Goal: Task Accomplishment & Management: Use online tool/utility

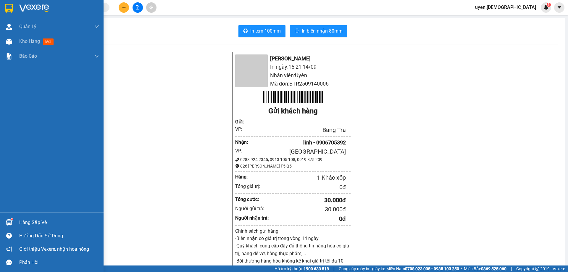
click at [0, 270] on div "Quản [PERSON_NAME] lý khách hàng mới Quản lý giao nhận mới Kho hàng mới Báo cáo…" at bounding box center [51, 136] width 103 height 272
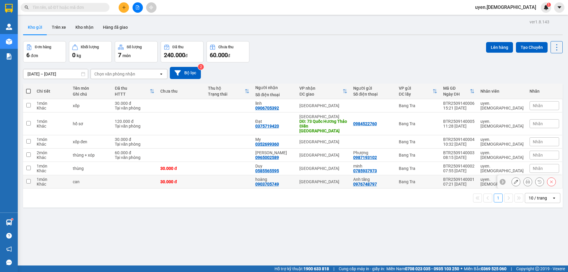
click at [250, 175] on td at bounding box center [228, 181] width 47 height 13
checkbox input "true"
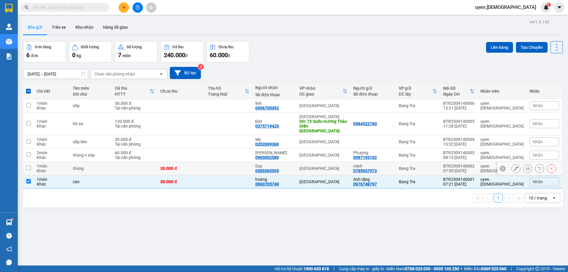
click at [250, 166] on td at bounding box center [228, 168] width 47 height 13
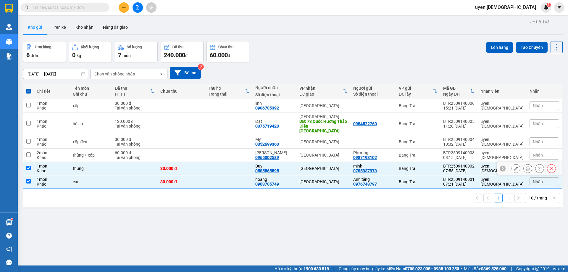
click at [252, 162] on td at bounding box center [228, 168] width 47 height 13
checkbox input "false"
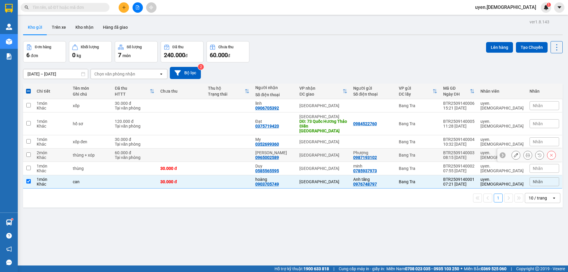
click at [252, 154] on td at bounding box center [228, 154] width 47 height 13
checkbox input "true"
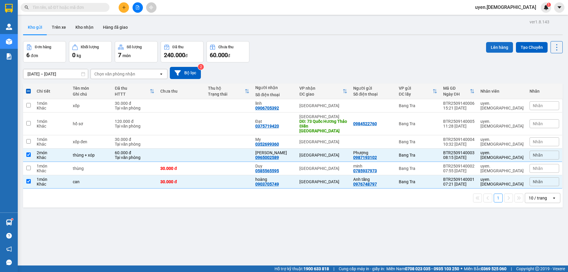
click at [497, 47] on button "Lên hàng" at bounding box center [499, 47] width 27 height 11
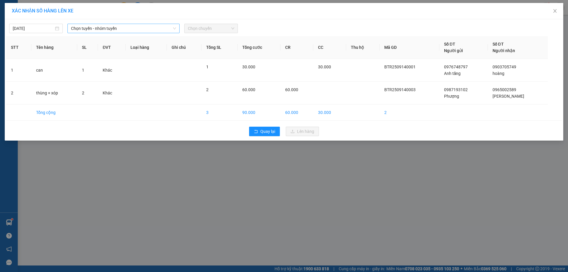
click at [151, 28] on span "Chọn tuyến - nhóm tuyến" at bounding box center [123, 28] width 105 height 9
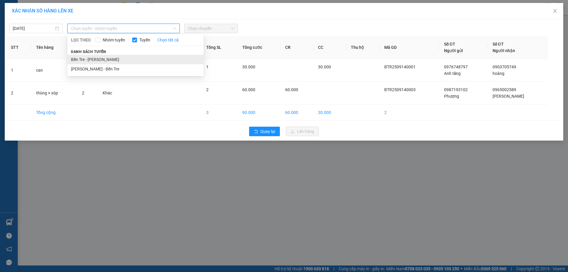
click at [115, 58] on li "Bến Tre - [PERSON_NAME]" at bounding box center [135, 59] width 136 height 9
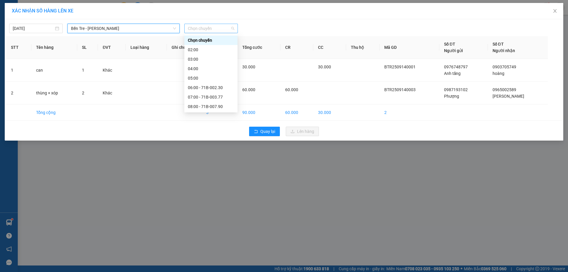
click at [205, 28] on span "Chọn chuyến" at bounding box center [211, 28] width 46 height 9
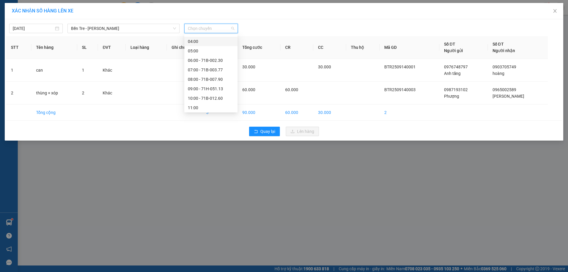
scroll to position [59, 0]
click at [204, 55] on div "09:00 - 71H-051.13" at bounding box center [211, 57] width 46 height 7
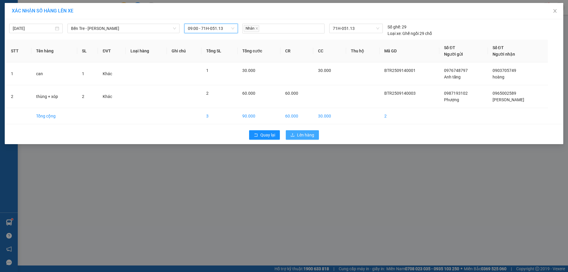
click at [294, 138] on button "Lên hàng" at bounding box center [302, 134] width 33 height 9
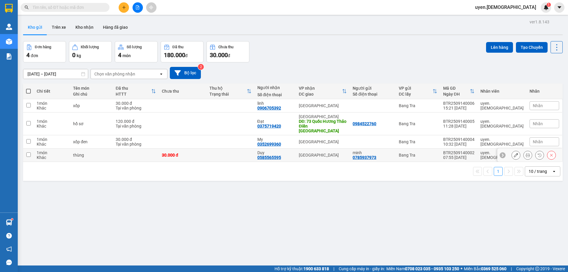
click at [250, 148] on td at bounding box center [230, 154] width 48 height 13
checkbox input "true"
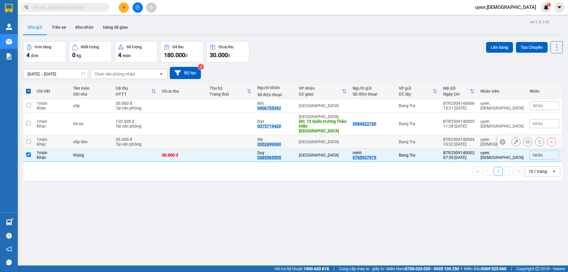
click at [252, 139] on td at bounding box center [230, 141] width 48 height 13
checkbox input "true"
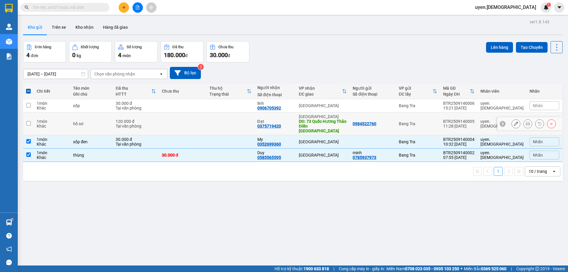
click at [250, 123] on td at bounding box center [230, 123] width 48 height 23
checkbox input "true"
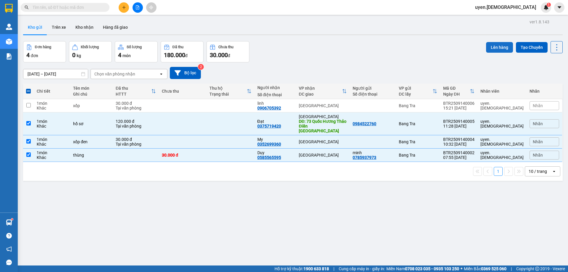
click at [498, 46] on button "Lên hàng" at bounding box center [499, 47] width 27 height 11
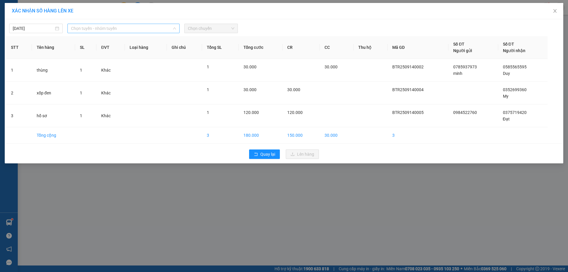
click at [119, 31] on span "Chọn tuyến - nhóm tuyến" at bounding box center [123, 28] width 105 height 9
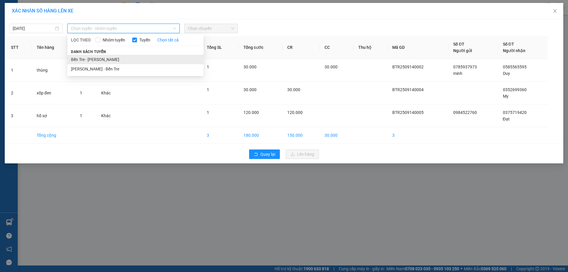
click at [105, 61] on li "Bến Tre - [PERSON_NAME]" at bounding box center [135, 59] width 136 height 9
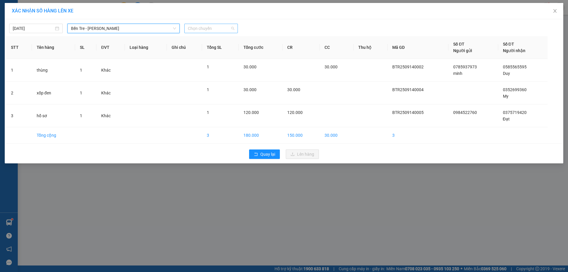
click at [220, 31] on span "Chọn chuyến" at bounding box center [211, 28] width 46 height 9
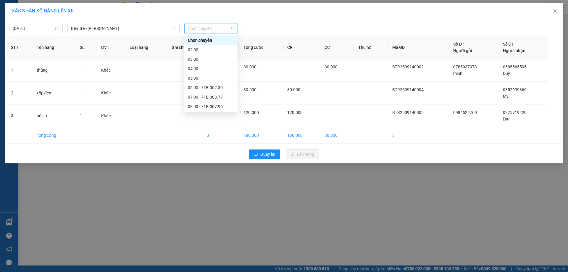
scroll to position [59, 0]
click at [218, 82] on div "12:00 - 71B-012.68" at bounding box center [211, 85] width 46 height 7
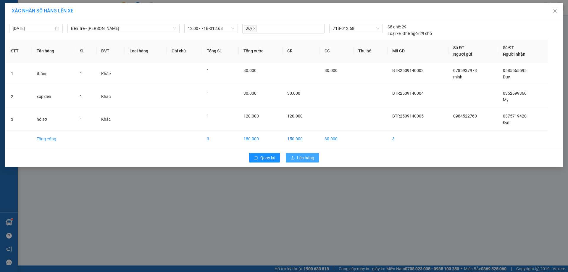
click at [311, 153] on button "Lên hàng" at bounding box center [302, 157] width 33 height 9
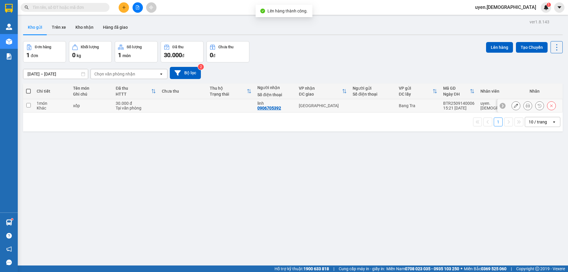
click at [243, 107] on td at bounding box center [231, 105] width 48 height 13
checkbox input "true"
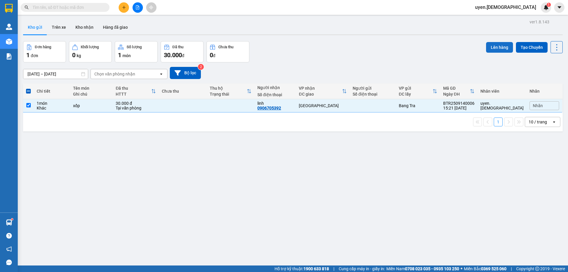
click at [493, 48] on button "Lên hàng" at bounding box center [499, 47] width 27 height 11
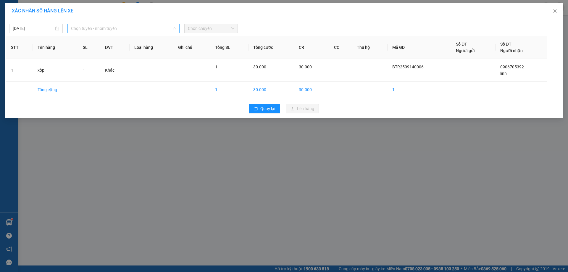
click at [167, 31] on span "Chọn tuyến - nhóm tuyến" at bounding box center [123, 28] width 105 height 9
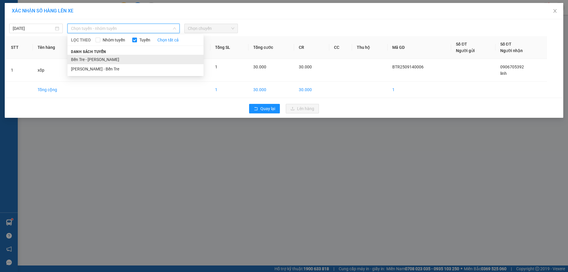
click at [115, 57] on li "Bến Tre - [PERSON_NAME]" at bounding box center [135, 59] width 136 height 9
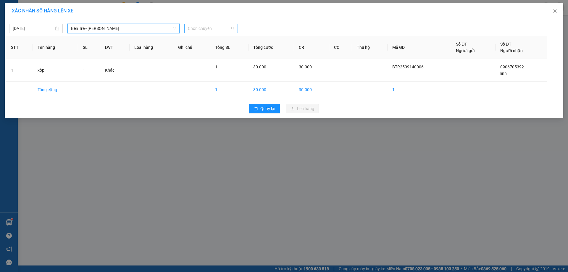
click at [213, 27] on span "Chọn chuyến" at bounding box center [211, 28] width 46 height 9
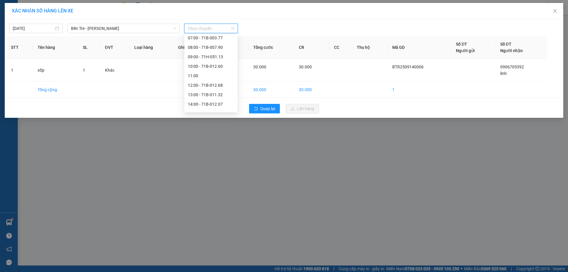
scroll to position [85, 0]
click at [202, 98] on div "16:00" at bounding box center [211, 97] width 46 height 7
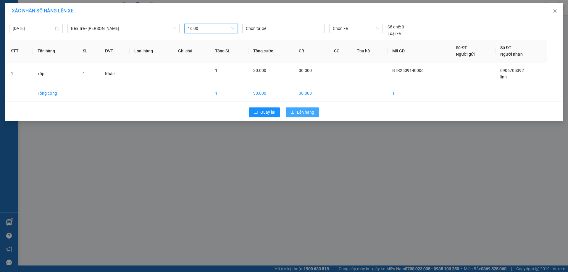
click at [313, 111] on span "Lên hàng" at bounding box center [305, 112] width 17 height 7
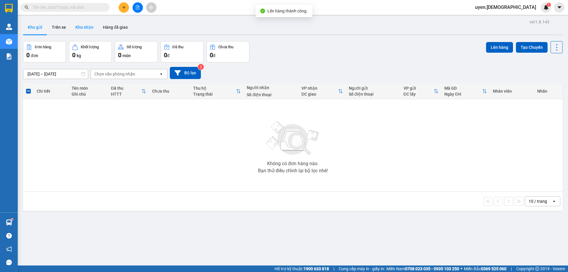
click at [79, 27] on button "Kho nhận" at bounding box center [84, 27] width 27 height 14
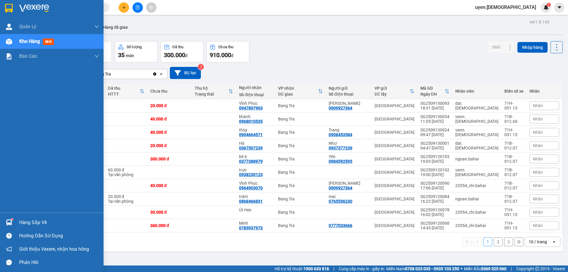
click at [22, 224] on div "Hàng sắp về" at bounding box center [59, 222] width 80 height 9
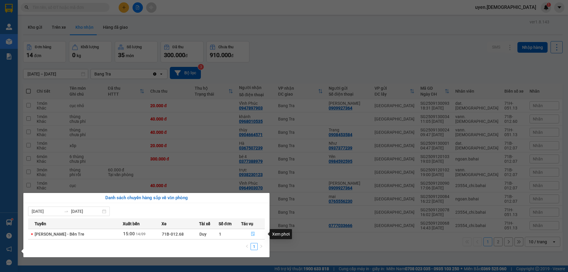
click at [255, 235] on button "button" at bounding box center [252, 233] width 23 height 9
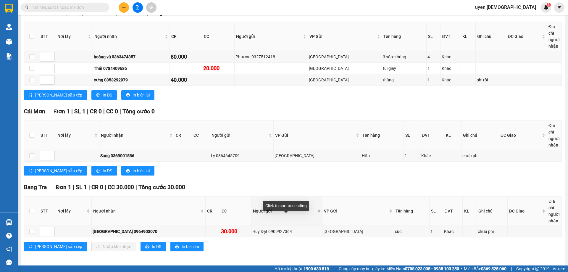
scroll to position [99, 0]
